Goal: Task Accomplishment & Management: Use online tool/utility

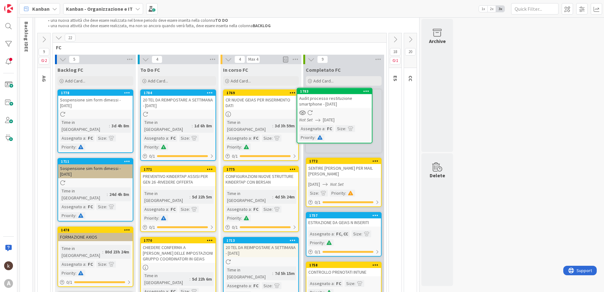
scroll to position [37, 0]
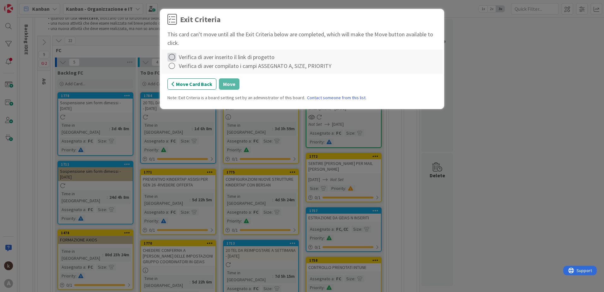
click at [174, 55] on icon at bounding box center [172, 57] width 9 height 9
click at [181, 71] on link "Complete" at bounding box center [207, 69] width 79 height 9
click at [173, 66] on icon at bounding box center [172, 66] width 9 height 9
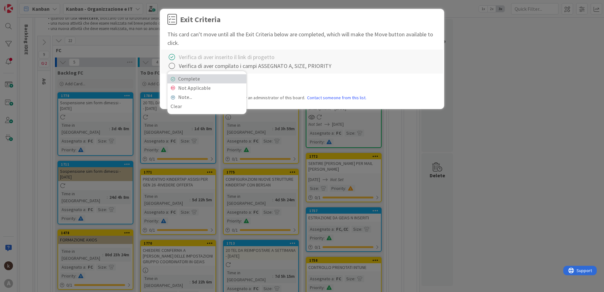
click at [190, 77] on link "Complete" at bounding box center [207, 78] width 79 height 9
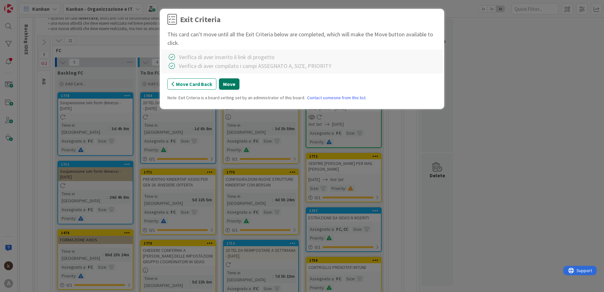
click at [223, 83] on button "Move" at bounding box center [229, 83] width 21 height 11
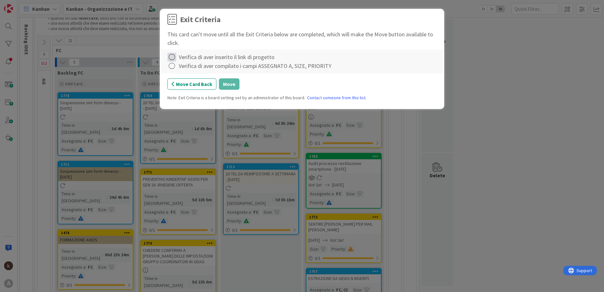
click at [175, 58] on icon at bounding box center [172, 57] width 9 height 9
click at [174, 69] on icon at bounding box center [173, 70] width 4 height 4
click at [174, 69] on icon at bounding box center [172, 66] width 9 height 9
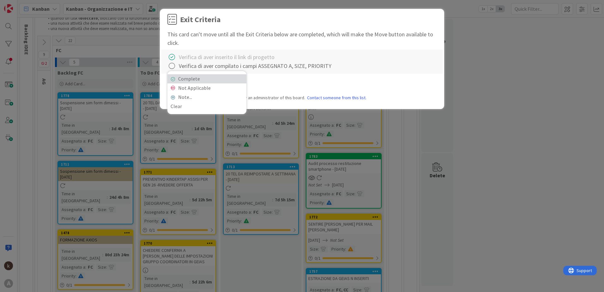
click at [184, 78] on link "Complete" at bounding box center [207, 78] width 79 height 9
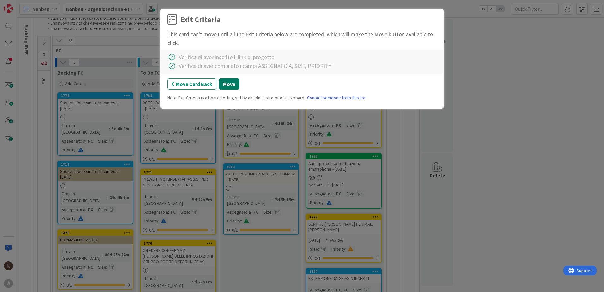
click at [226, 83] on button "Move" at bounding box center [229, 83] width 21 height 11
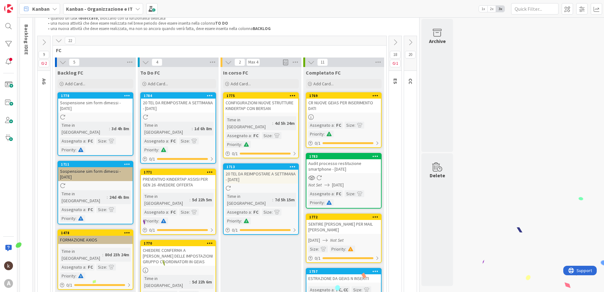
click at [292, 164] on icon at bounding box center [293, 166] width 6 height 4
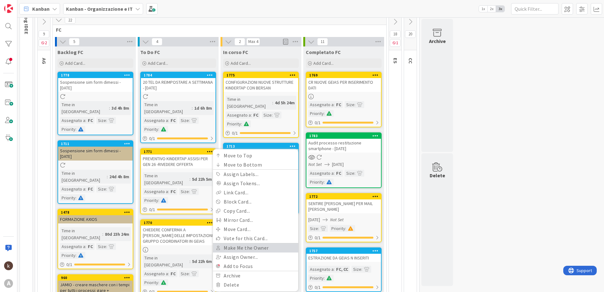
scroll to position [69, 0]
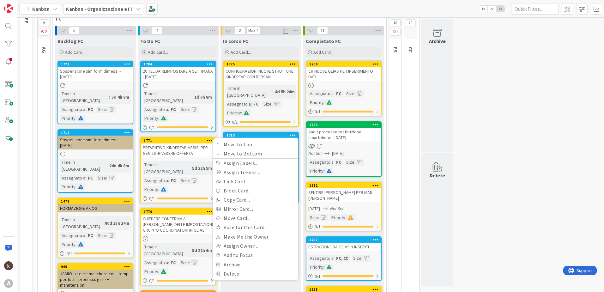
click at [209, 65] on icon at bounding box center [210, 64] width 6 height 4
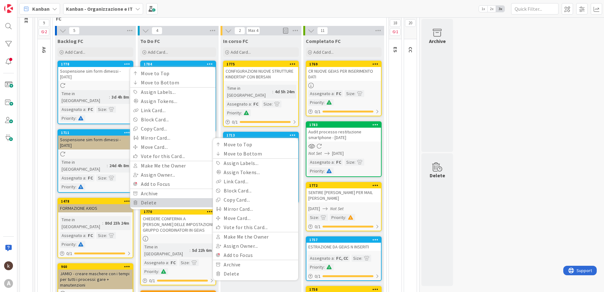
click at [155, 203] on link "Delete" at bounding box center [172, 202] width 85 height 9
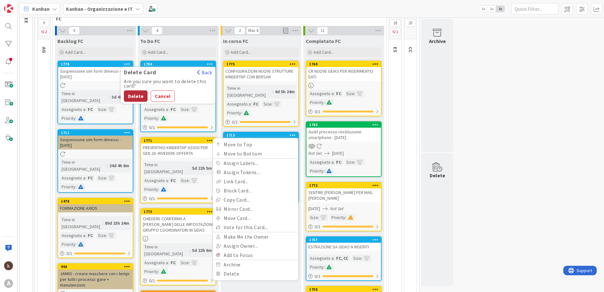
click at [140, 96] on button "Delete" at bounding box center [136, 95] width 24 height 11
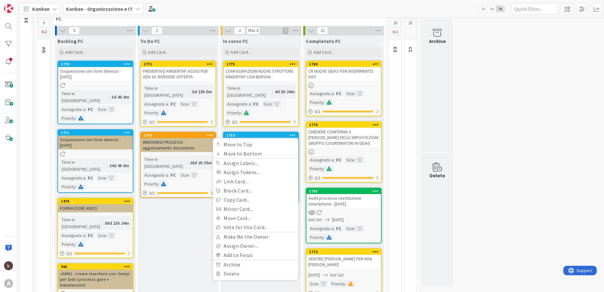
click at [127, 130] on icon at bounding box center [127, 132] width 6 height 4
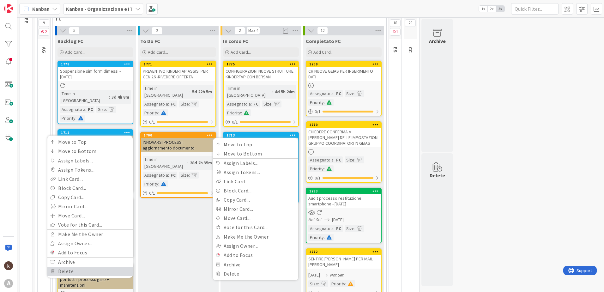
click at [80, 267] on link "Delete" at bounding box center [89, 271] width 85 height 9
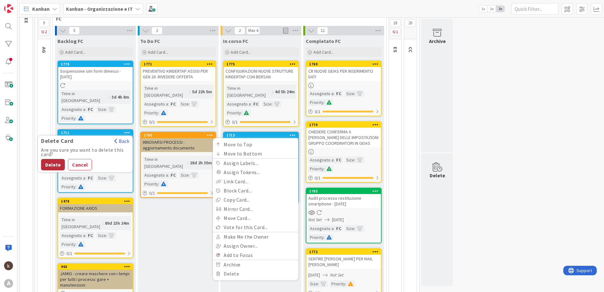
click at [47, 159] on button "Delete" at bounding box center [53, 164] width 24 height 11
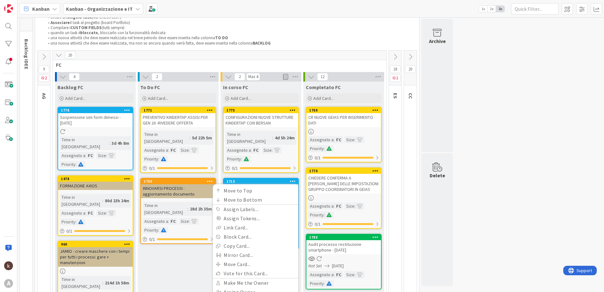
scroll to position [6, 0]
